Goal: Task Accomplishment & Management: Use online tool/utility

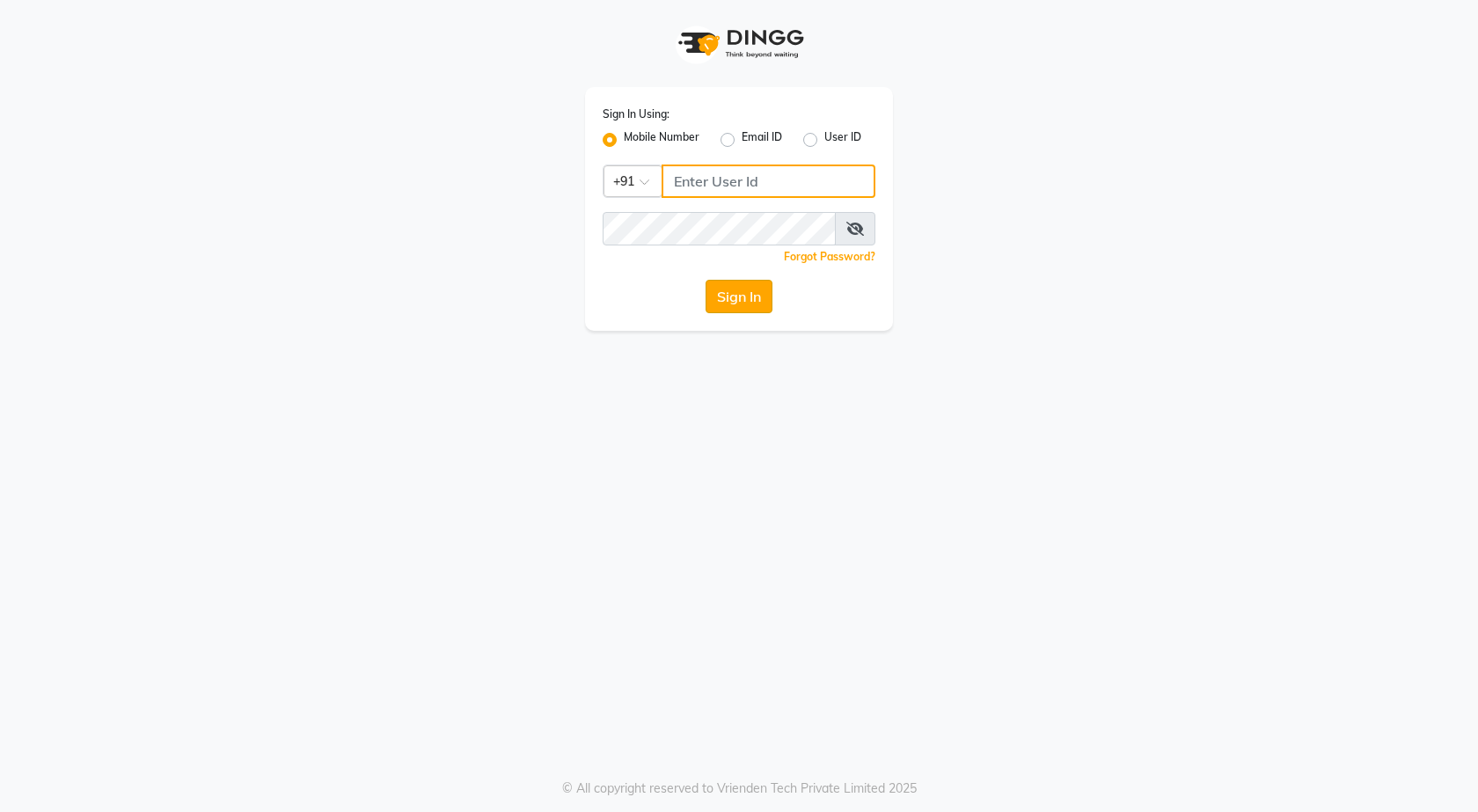
type input "7888049666"
click at [748, 289] on button "Sign In" at bounding box center [739, 297] width 67 height 33
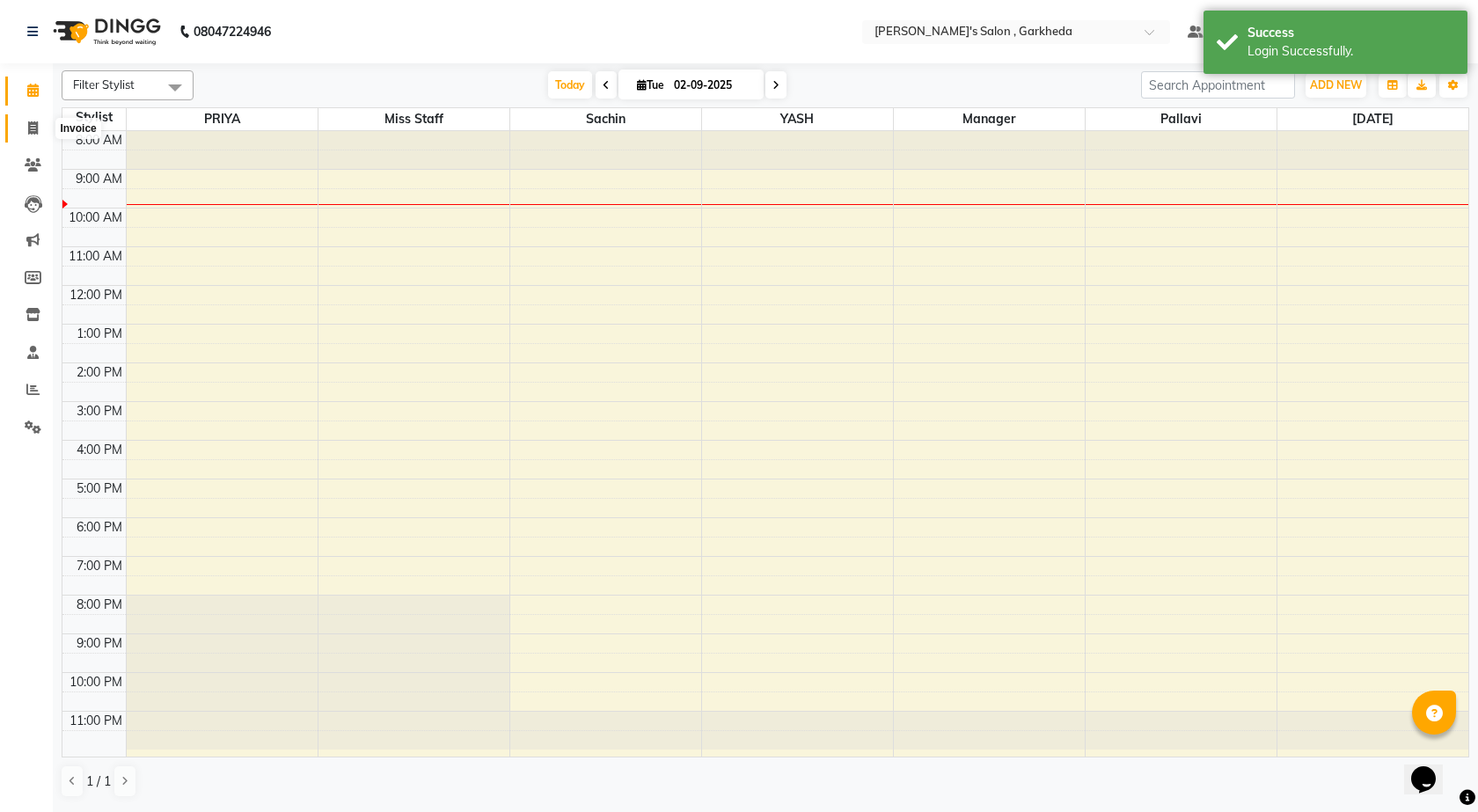
click at [23, 121] on span at bounding box center [32, 128] width 30 height 21
select select "7062"
select select "service"
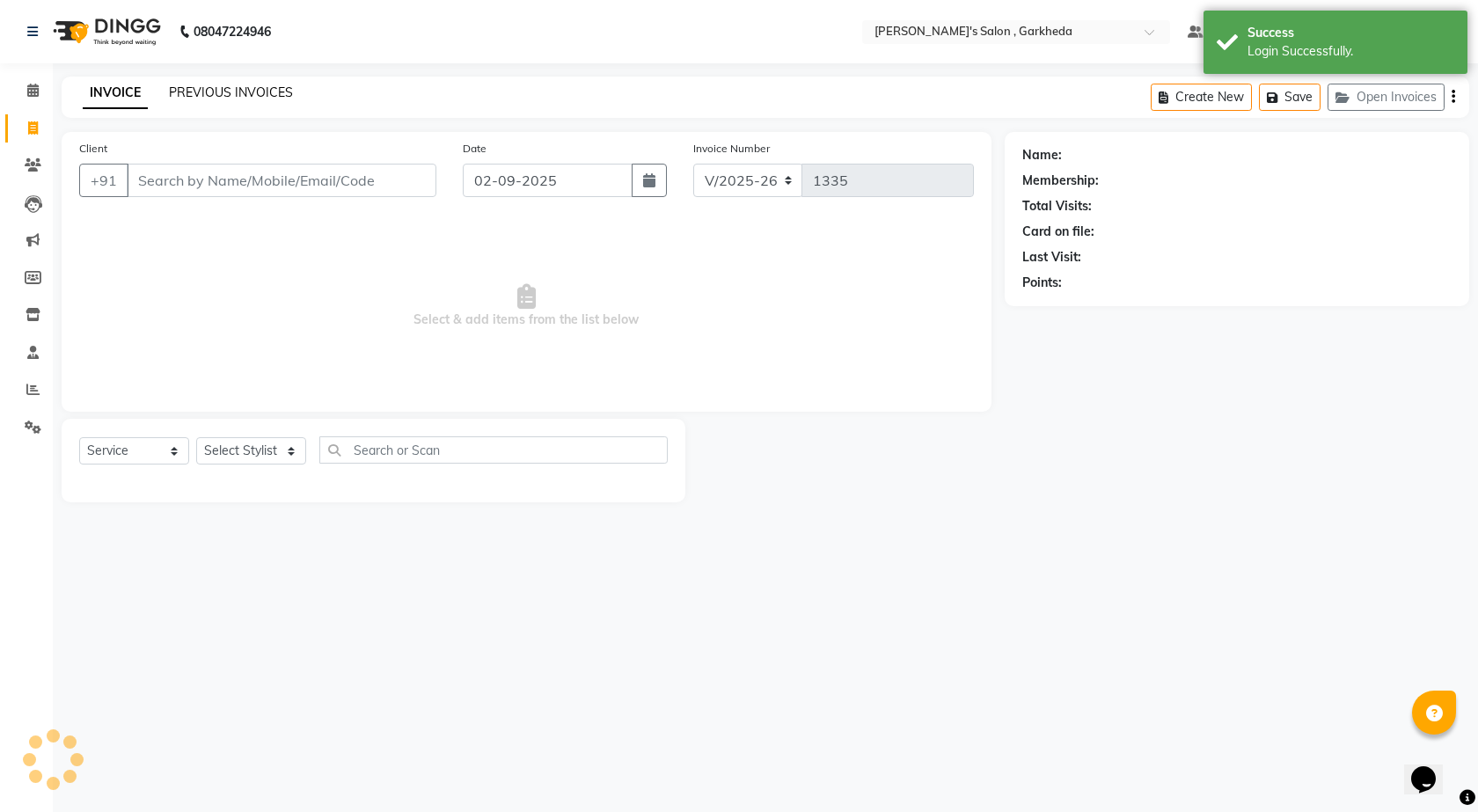
select select "72802"
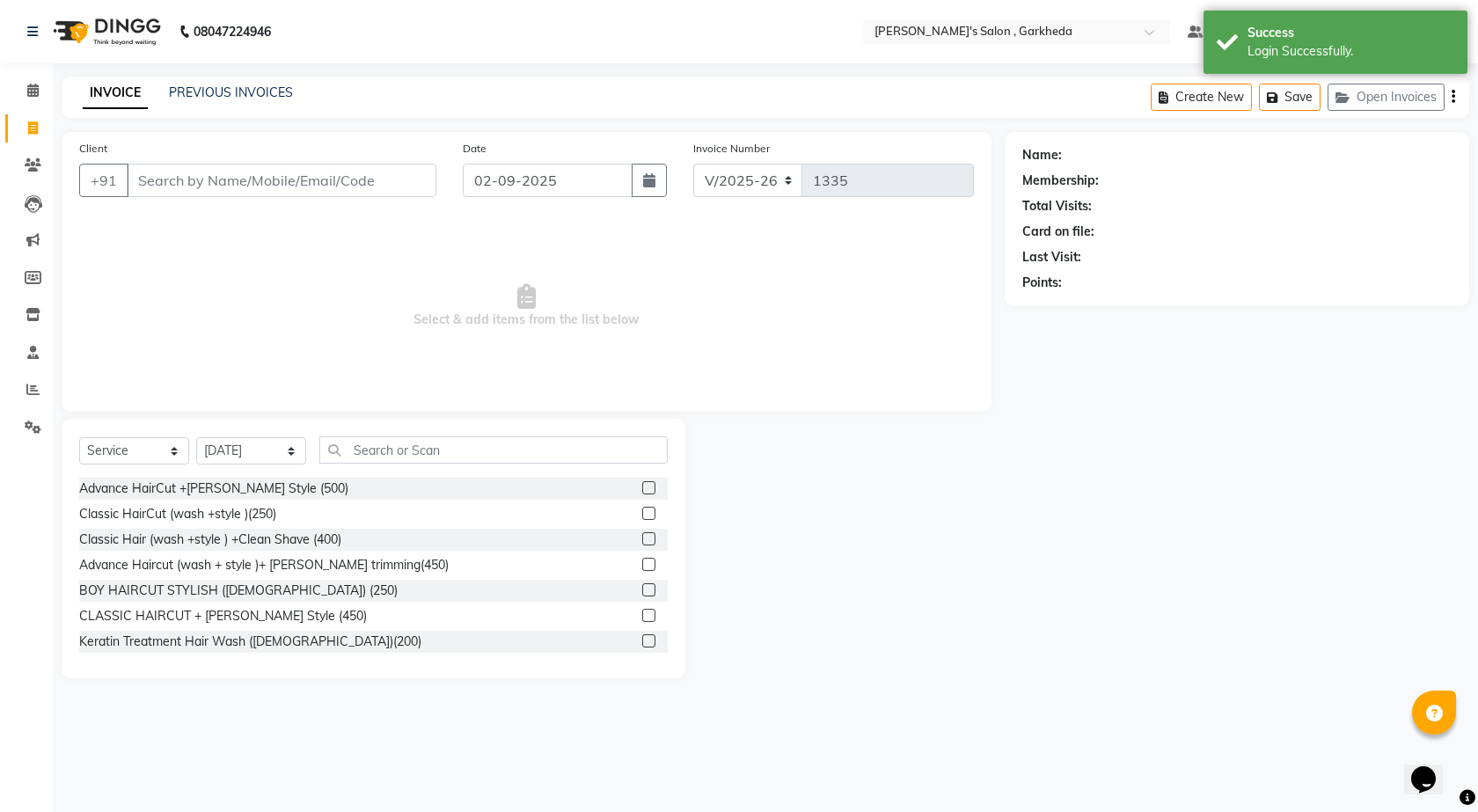
click at [272, 183] on input "Client" at bounding box center [281, 180] width 310 height 33
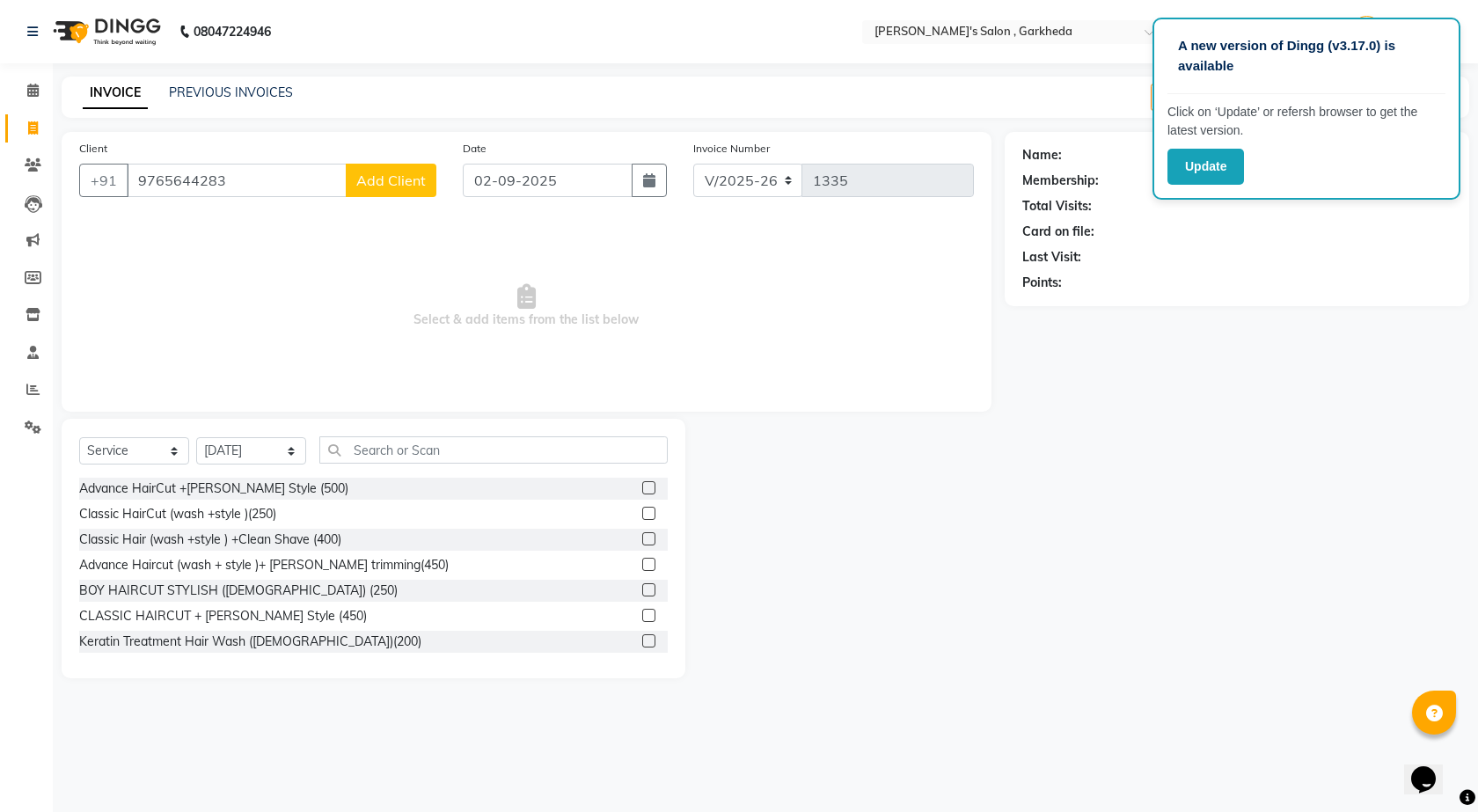
type input "9765644283"
click at [370, 177] on span "Add Client" at bounding box center [391, 180] width 70 height 18
select select "22"
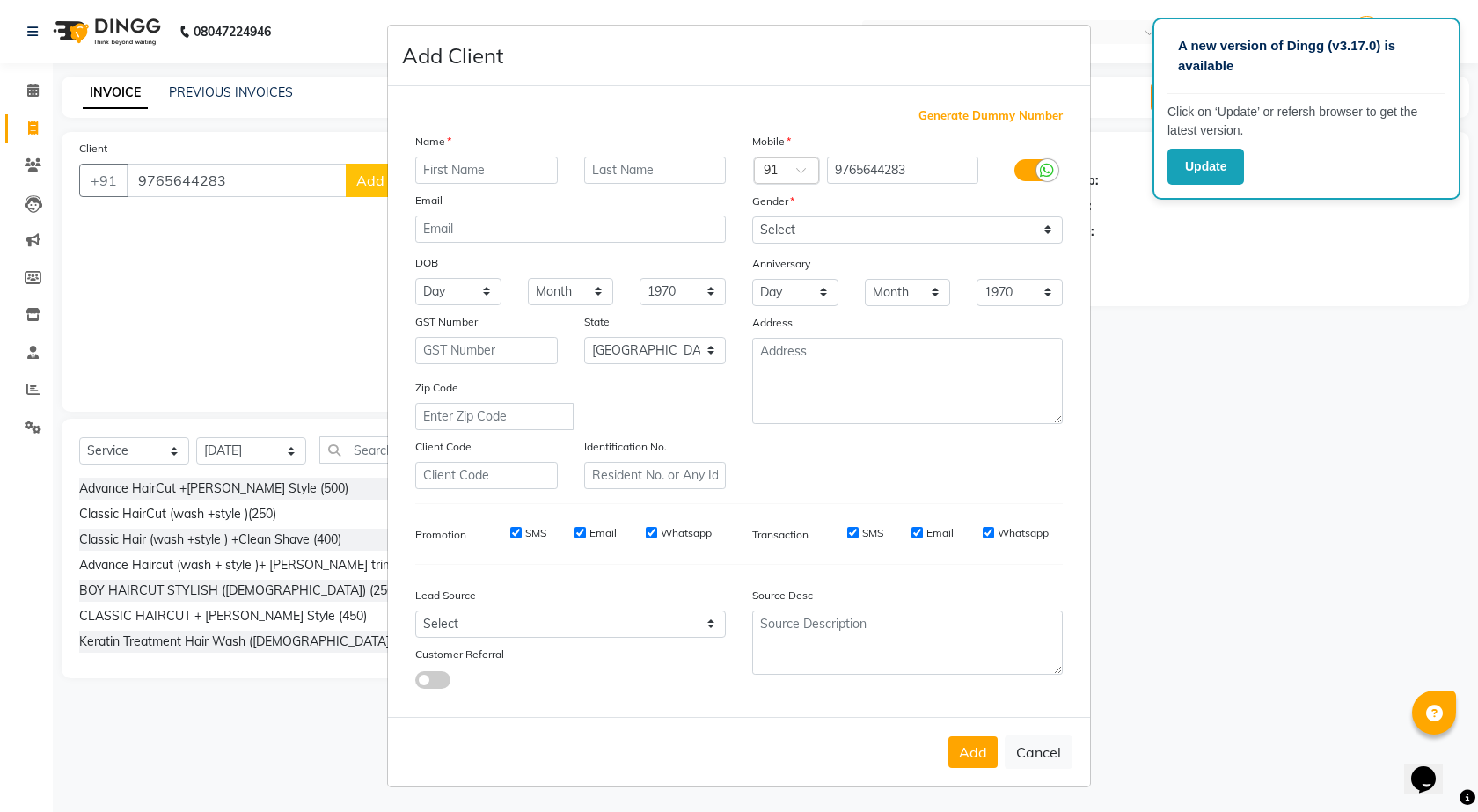
click at [513, 167] on input "text" at bounding box center [486, 170] width 142 height 27
type input "[PERSON_NAME] dhanedhar 04"
click at [882, 233] on select "Select [DEMOGRAPHIC_DATA] [DEMOGRAPHIC_DATA] Other Prefer Not To Say" at bounding box center [907, 230] width 310 height 27
select select "[DEMOGRAPHIC_DATA]"
click at [752, 216] on select "Select [DEMOGRAPHIC_DATA] [DEMOGRAPHIC_DATA] Other Prefer Not To Say" at bounding box center [907, 230] width 310 height 27
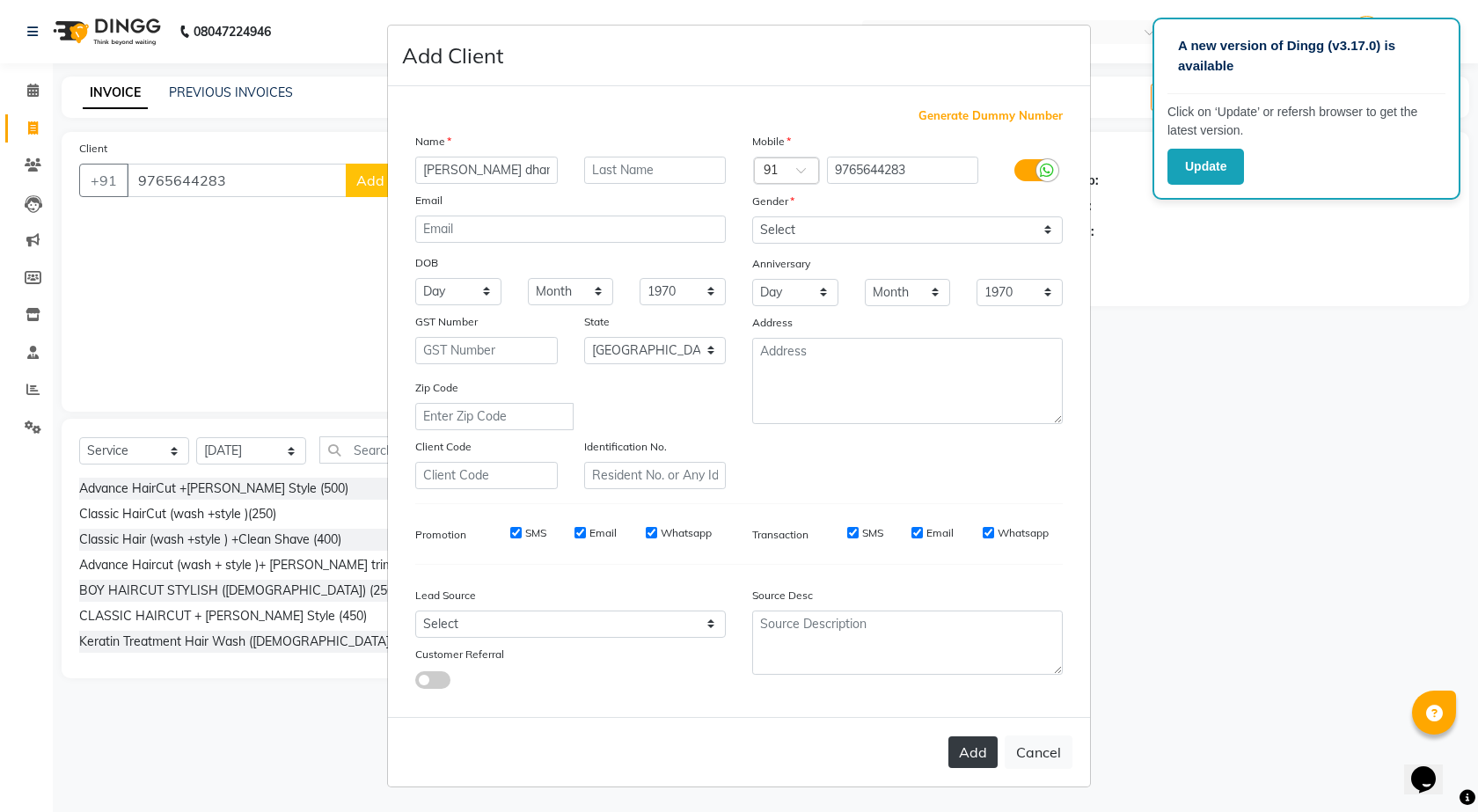
click at [976, 761] on button "Add" at bounding box center [973, 752] width 49 height 31
select select
select select "null"
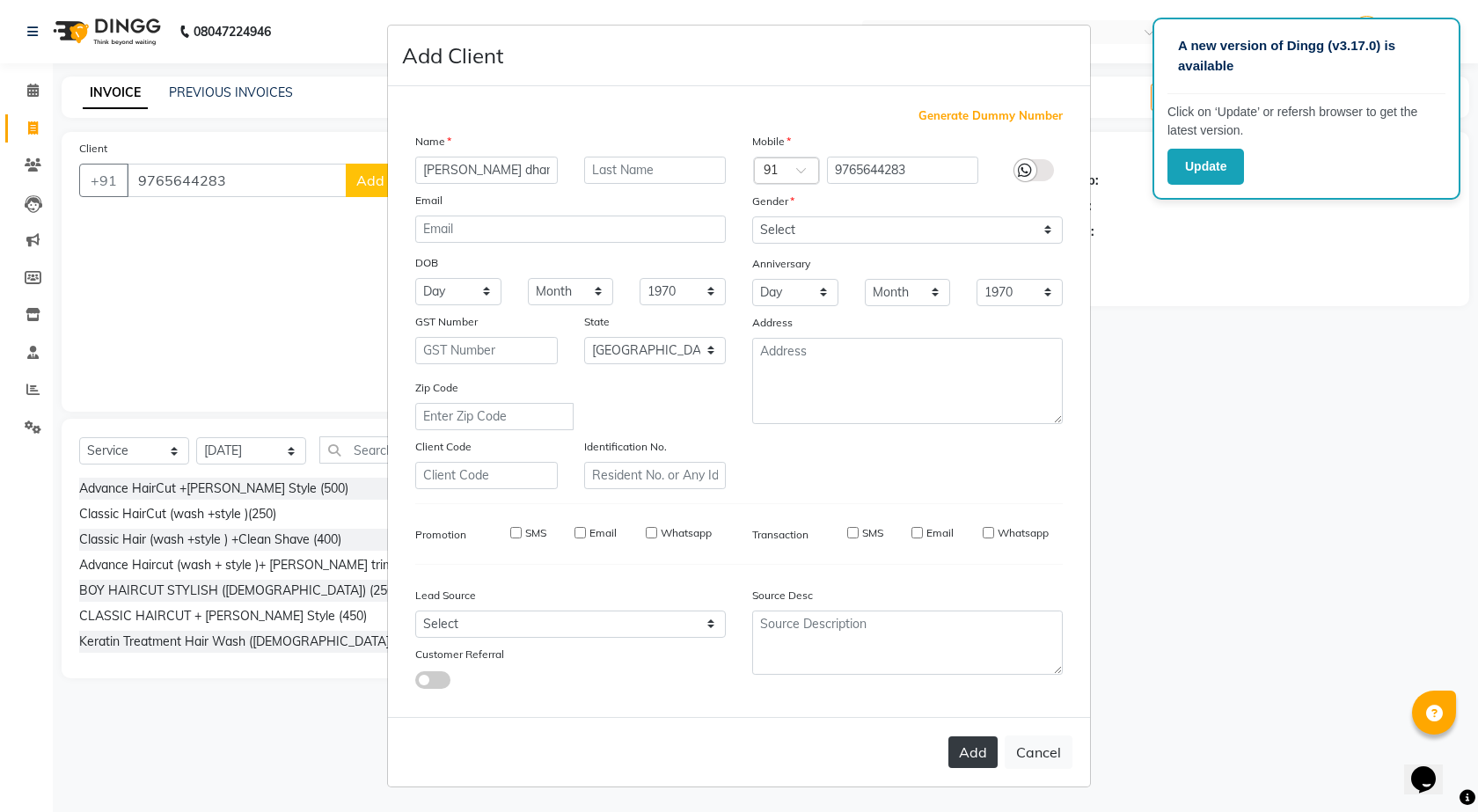
select select
checkbox input "false"
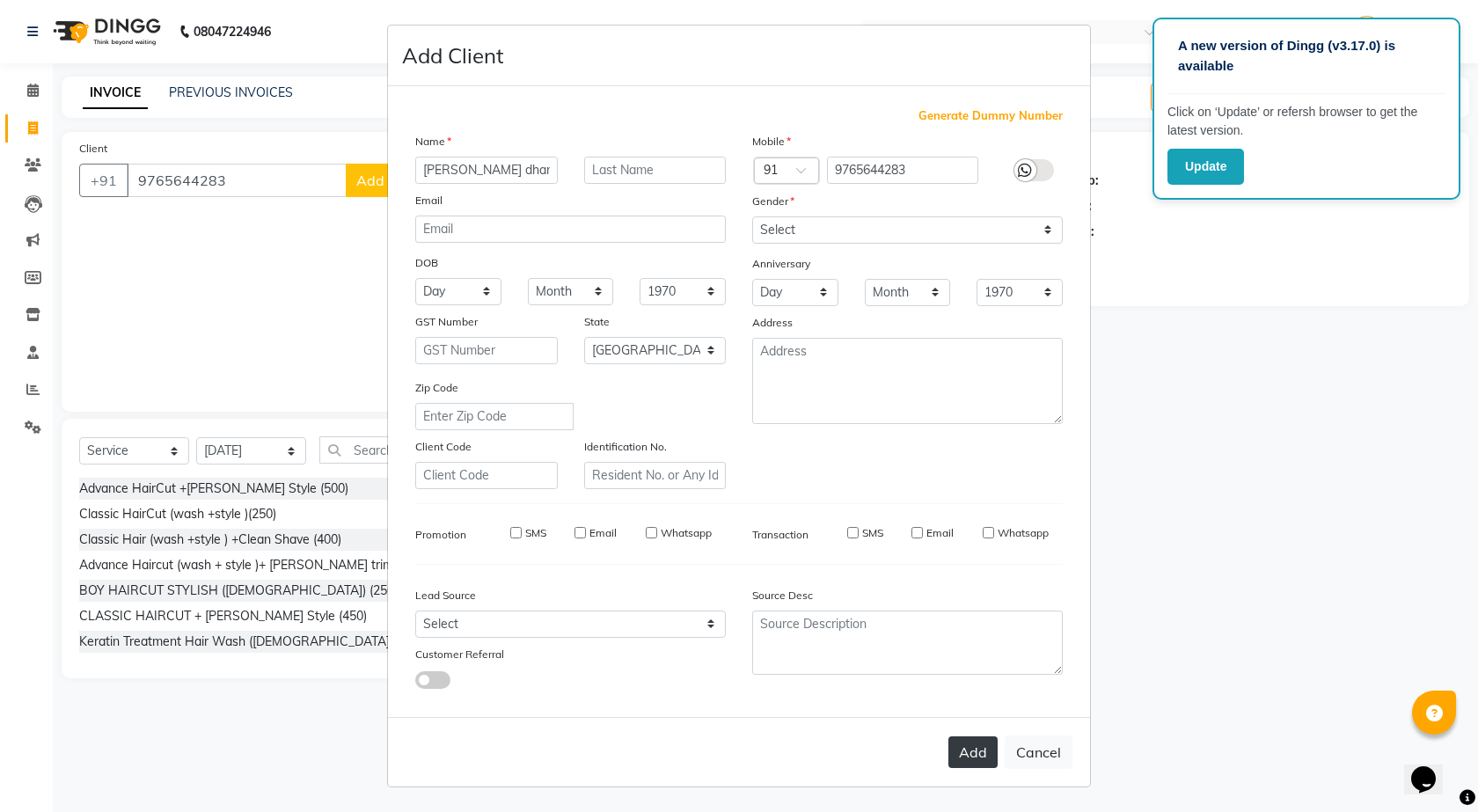
checkbox input "false"
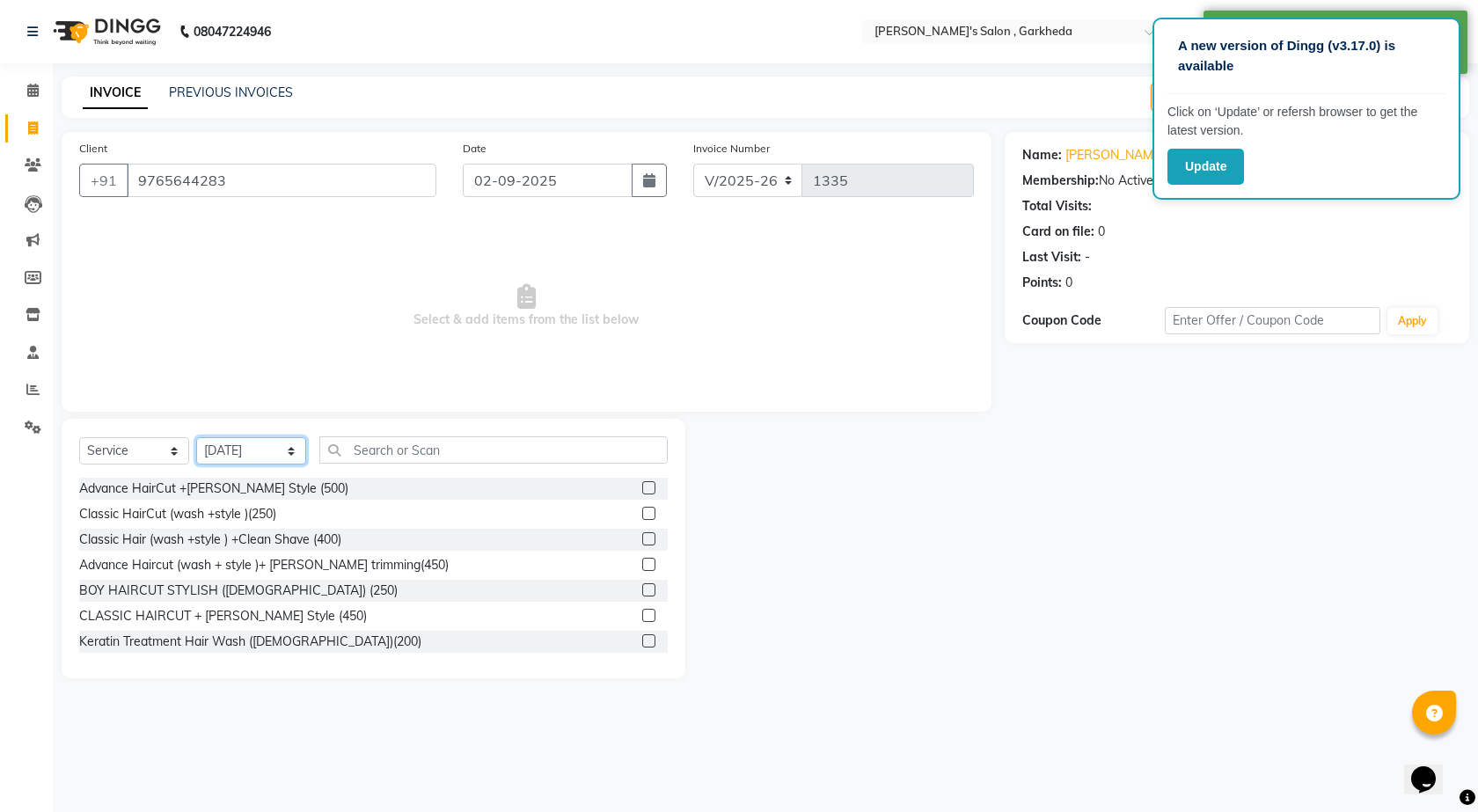
click at [240, 458] on select "Select Stylist [DATE] manager miss staff [PERSON_NAME]" at bounding box center [251, 451] width 110 height 27
select select "63379"
click at [196, 437] on select "Select Stylist [DATE] manager miss staff [PERSON_NAME]" at bounding box center [251, 451] width 110 height 27
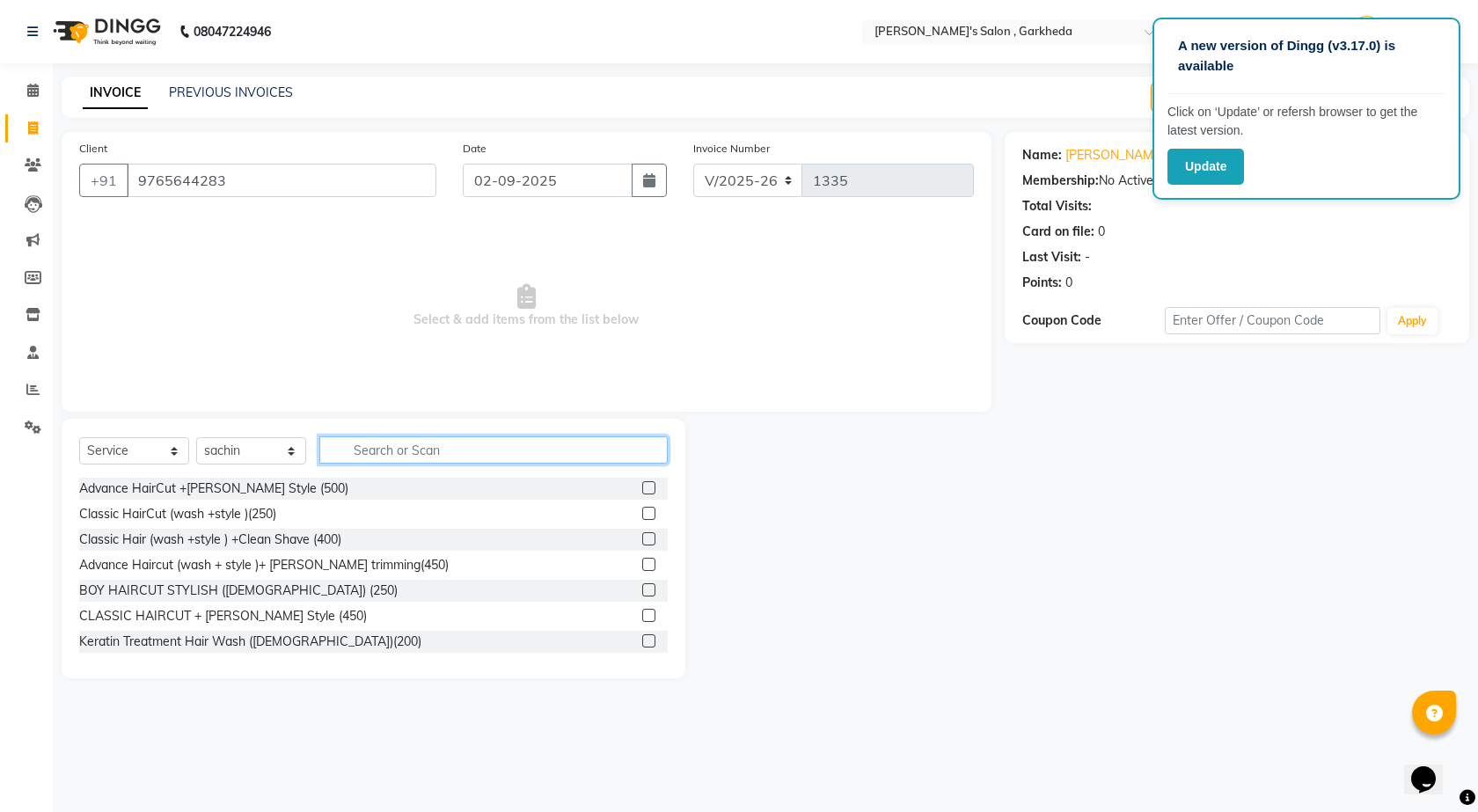
click at [432, 448] on input "text" at bounding box center [494, 450] width 349 height 27
type input "2"
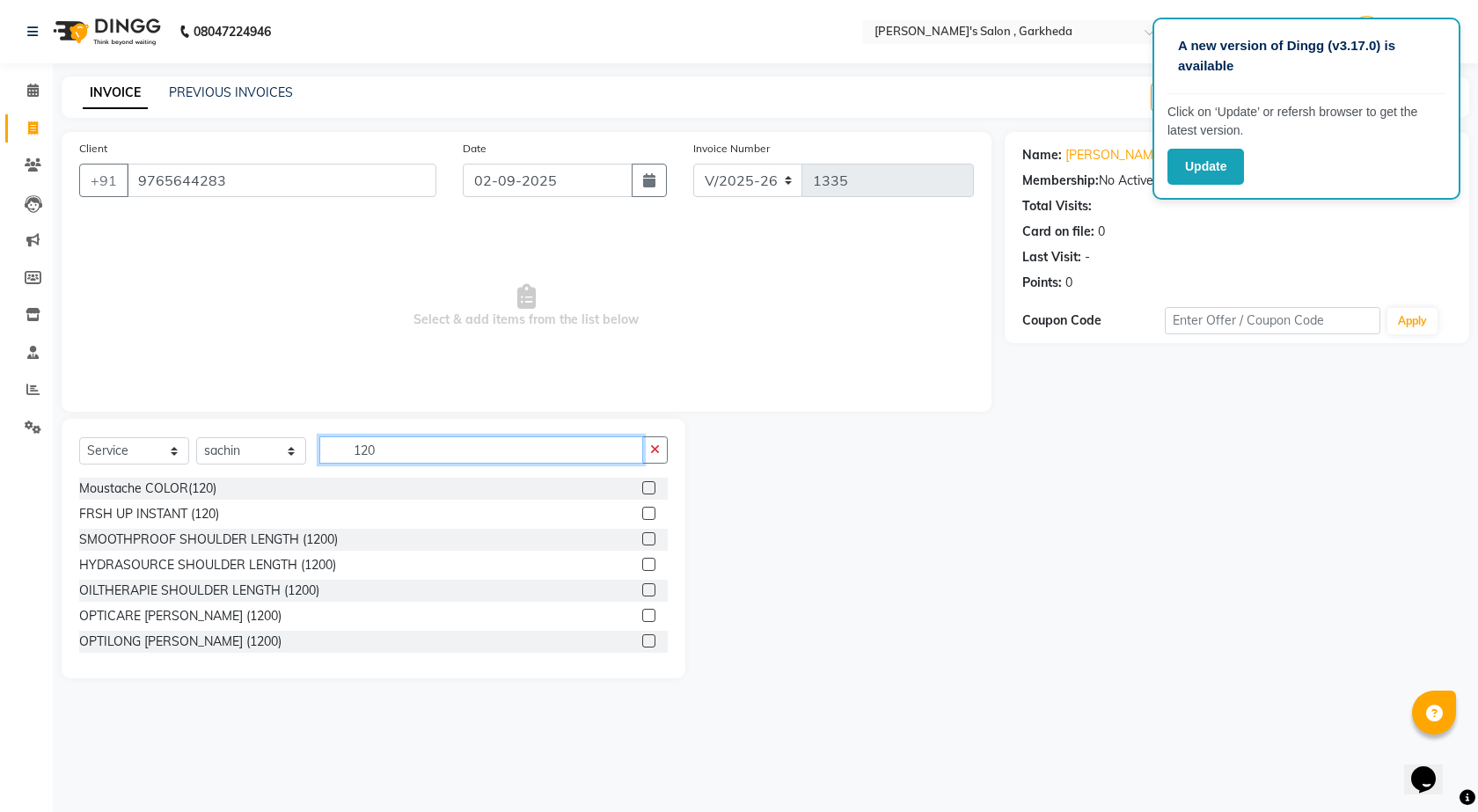
click at [407, 454] on input "120" at bounding box center [481, 450] width 324 height 27
type input "1"
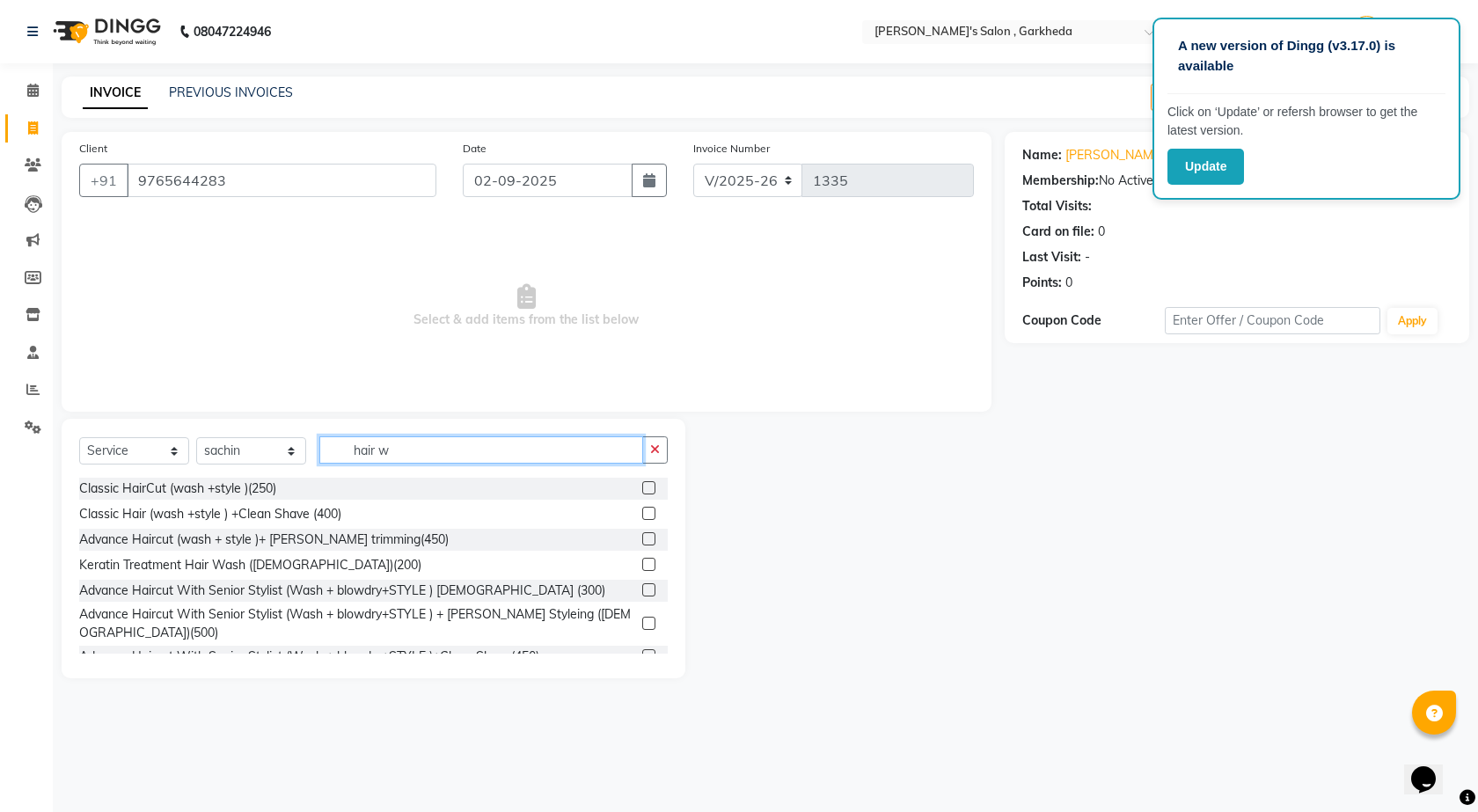
type input "hair w"
click at [643, 565] on label at bounding box center [648, 563] width 13 height 13
click at [643, 565] on input "checkbox" at bounding box center [648, 565] width 12 height 12
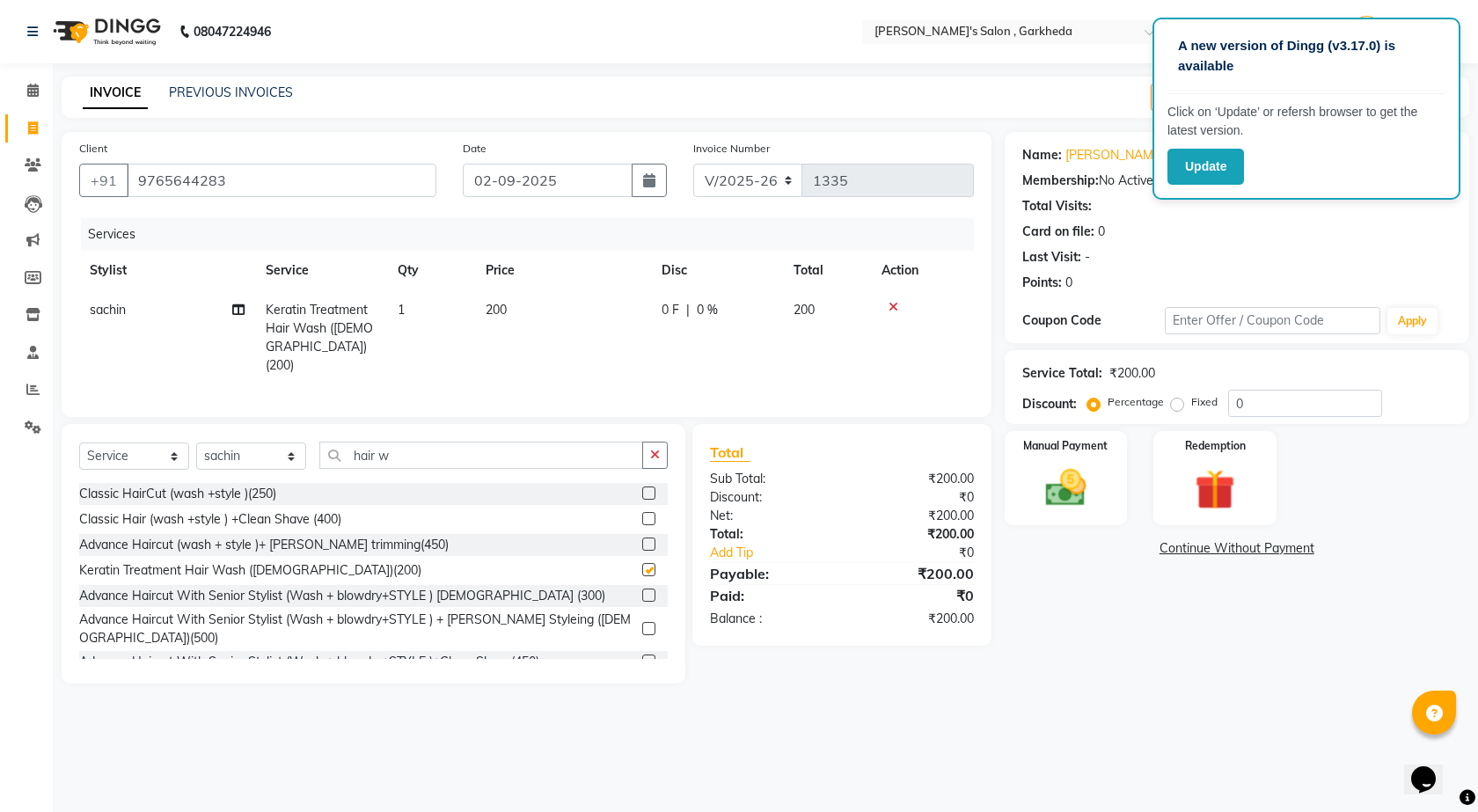
checkbox input "false"
click at [1032, 499] on img at bounding box center [1066, 487] width 69 height 48
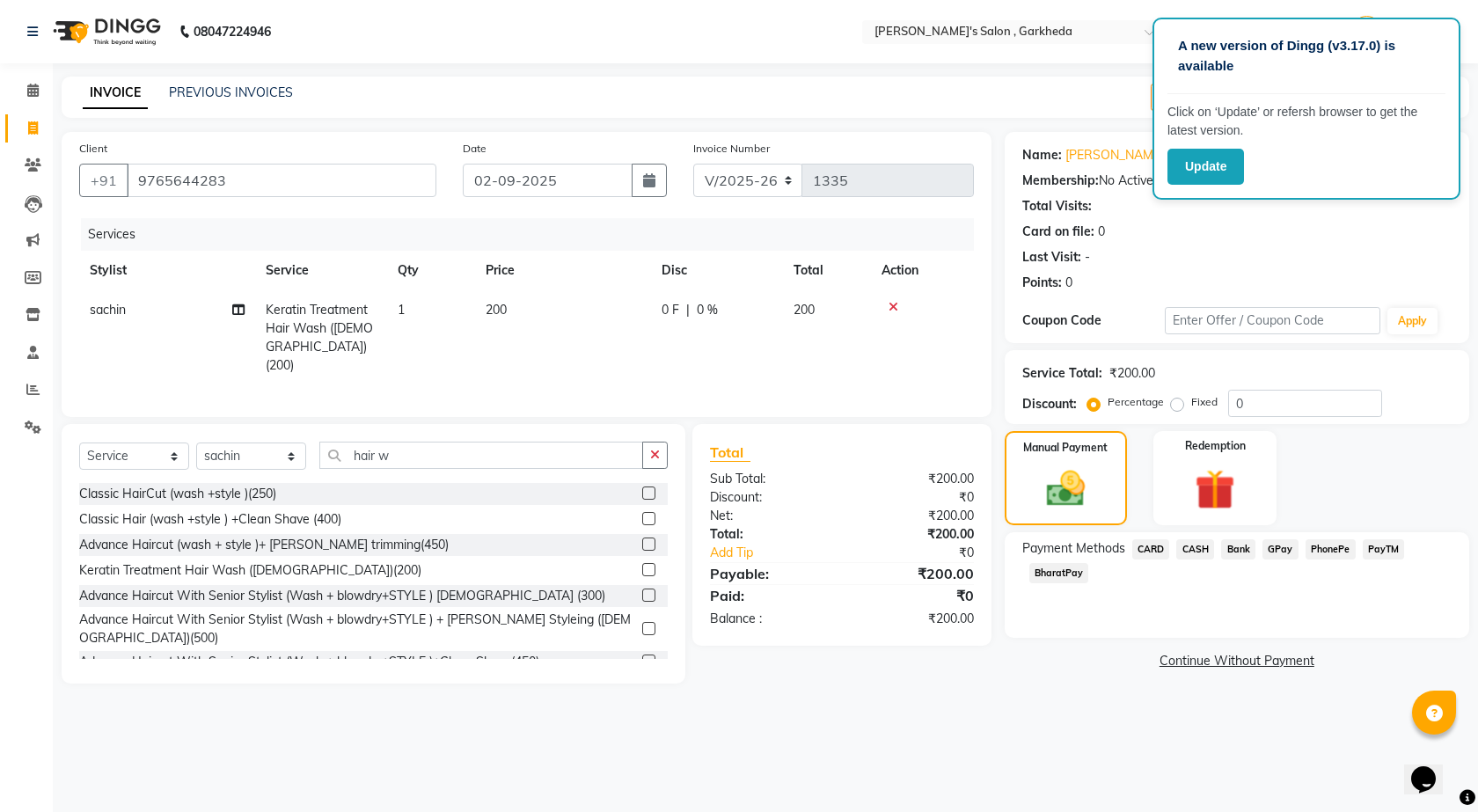
click at [1327, 549] on span "PhonePe" at bounding box center [1330, 549] width 50 height 21
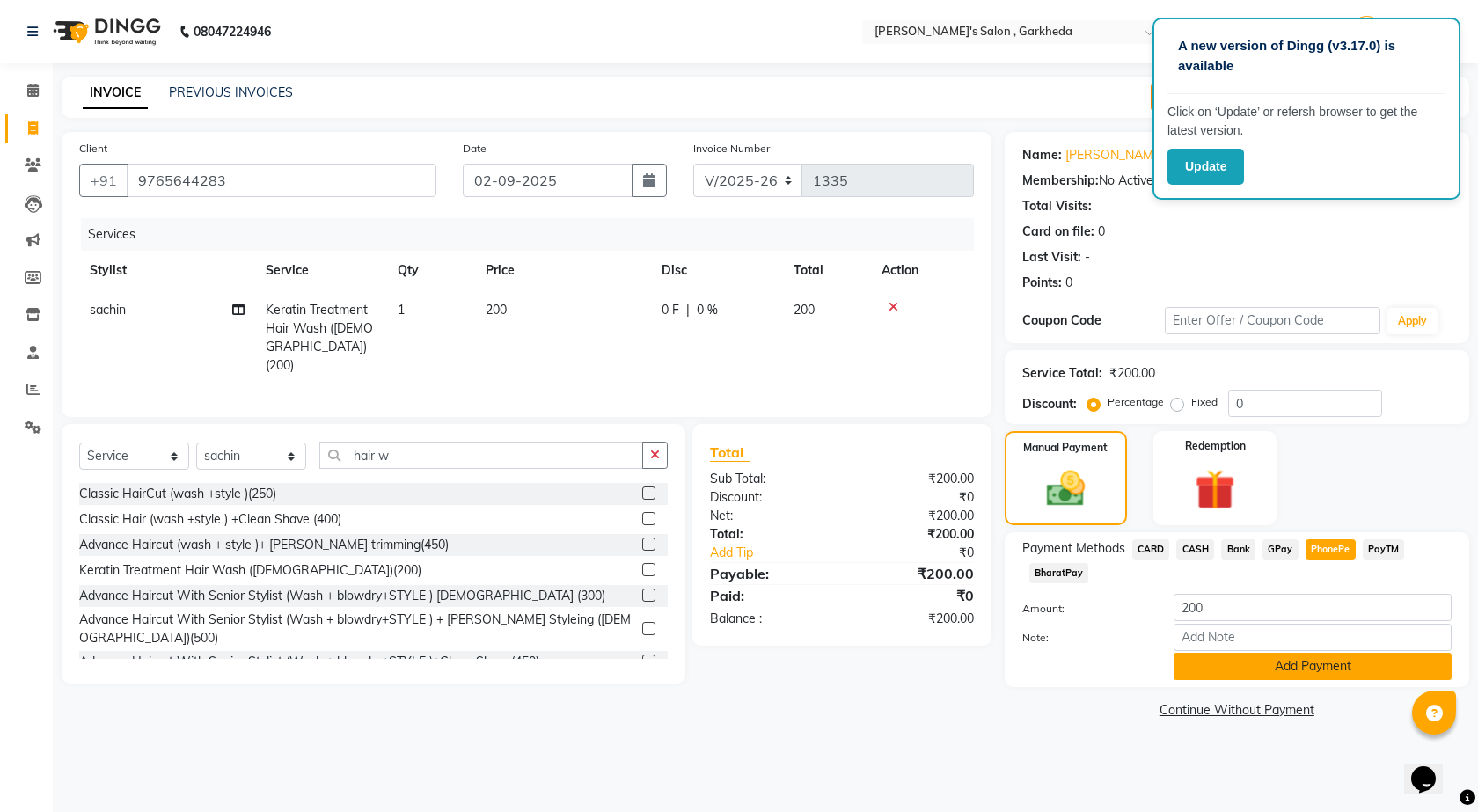
click at [1336, 665] on button "Add Payment" at bounding box center [1312, 666] width 278 height 27
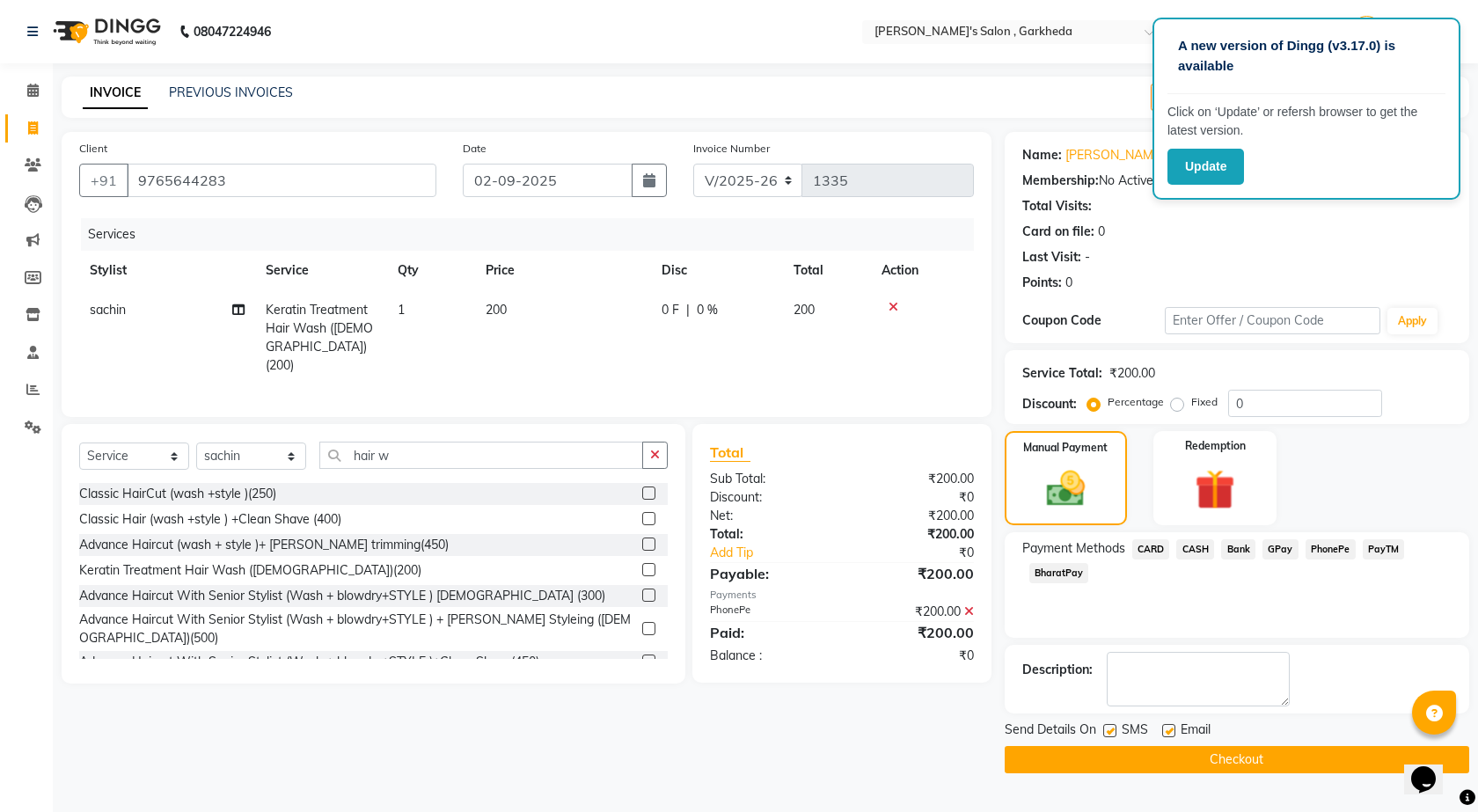
click at [1318, 758] on button "Checkout" at bounding box center [1237, 760] width 464 height 27
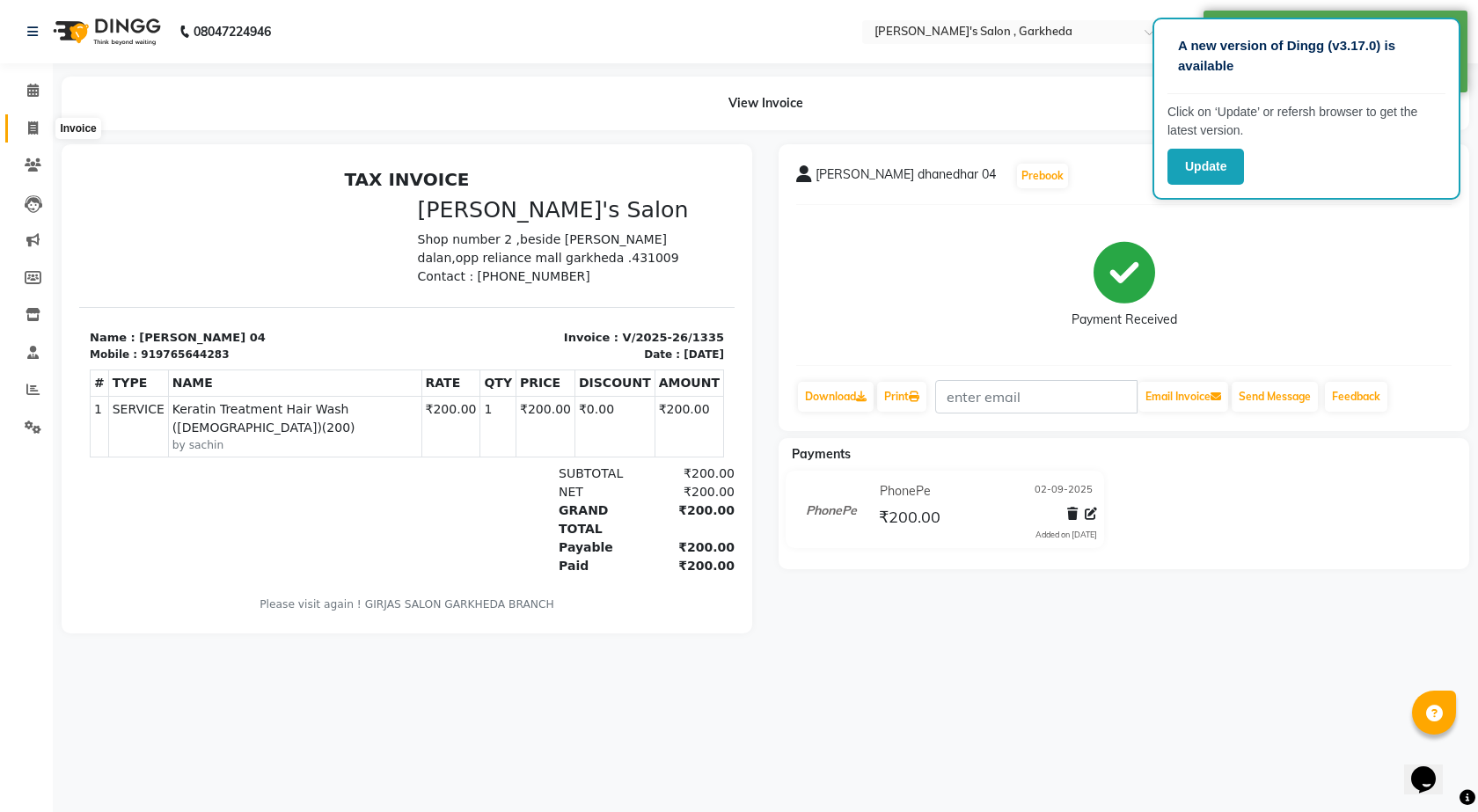
click at [30, 125] on icon at bounding box center [33, 127] width 10 height 13
select select "7062"
select select "service"
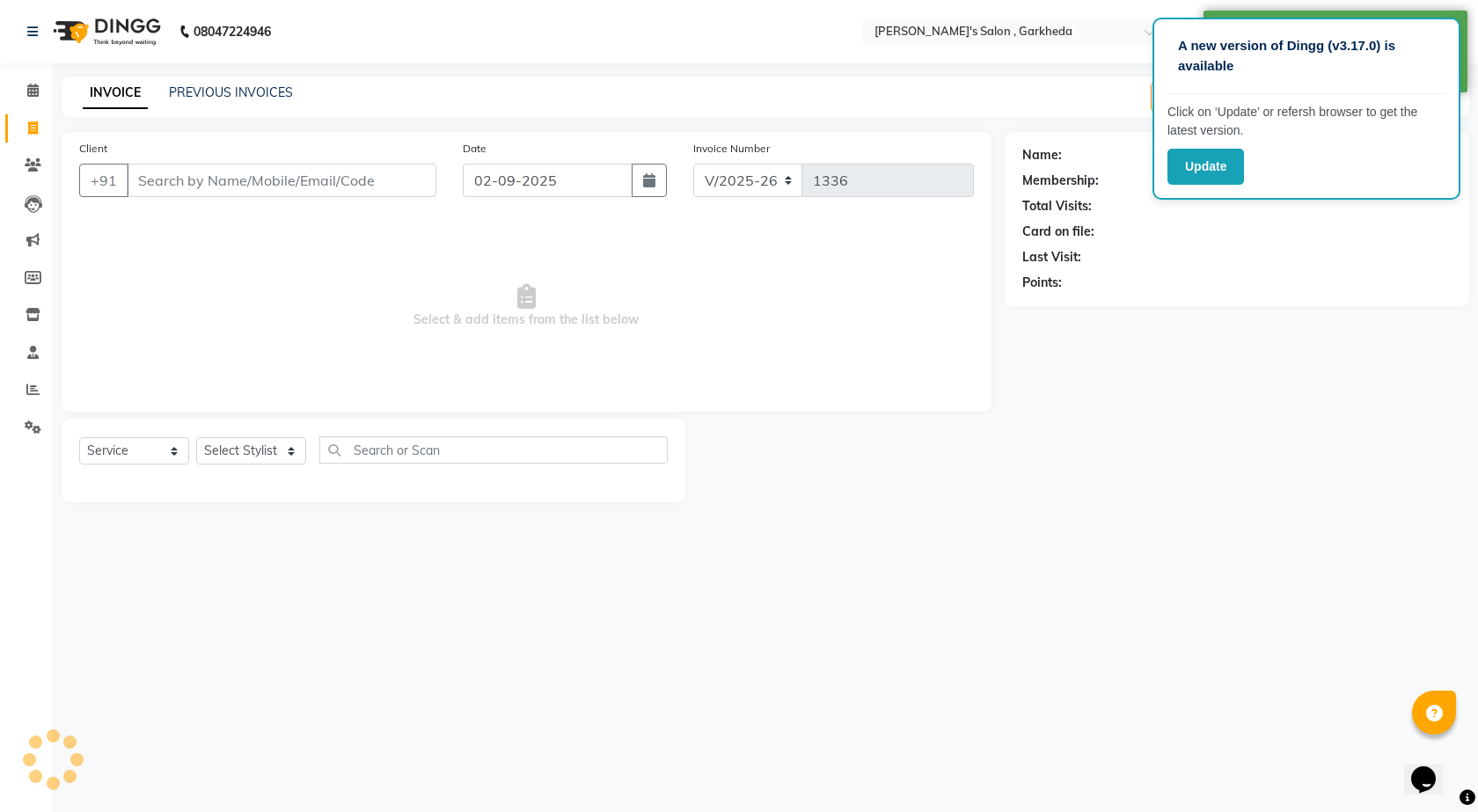
select select "72802"
